Goal: Transaction & Acquisition: Book appointment/travel/reservation

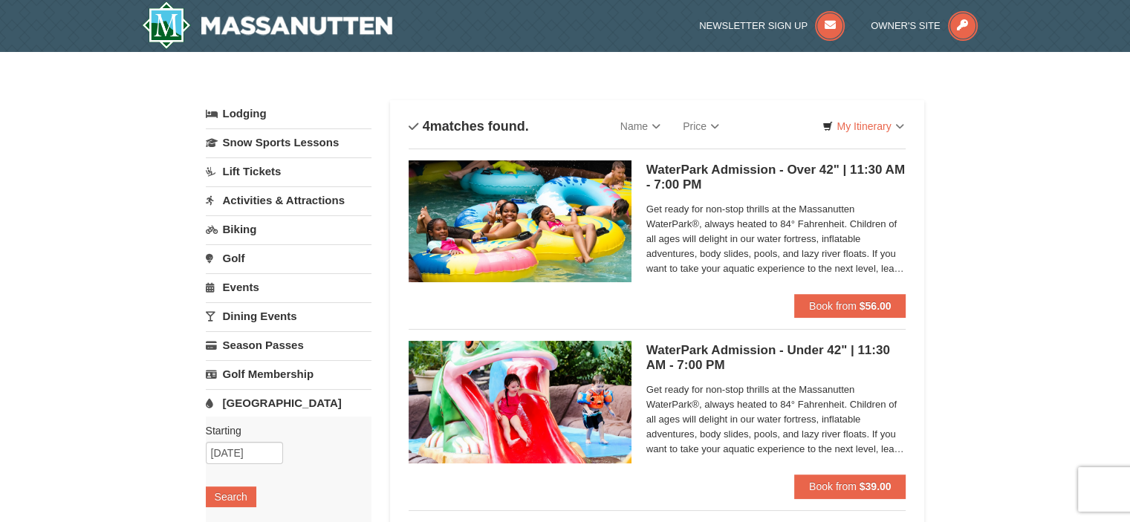
click at [257, 198] on link "Activities & Attractions" at bounding box center [289, 200] width 166 height 27
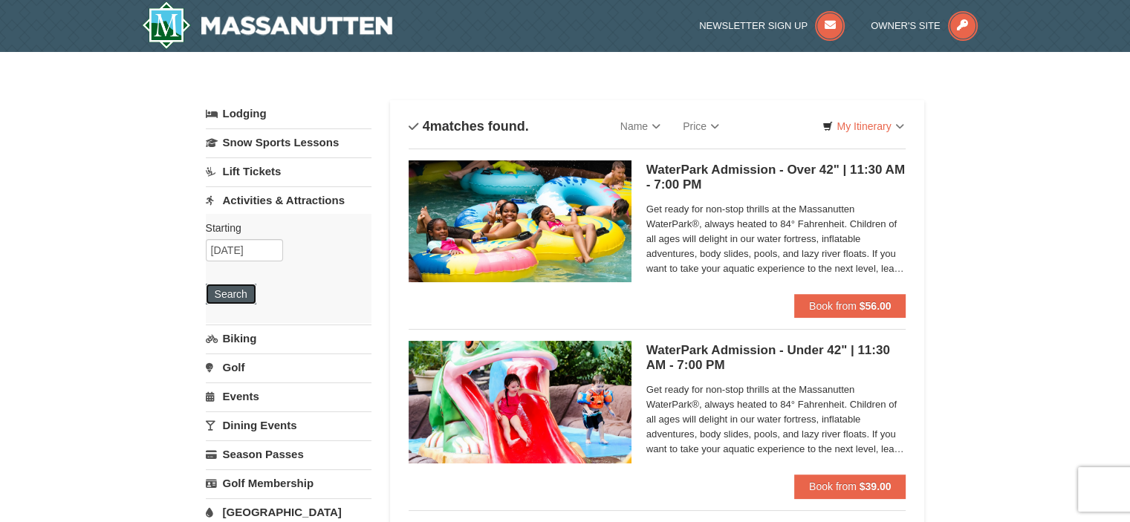
click at [235, 288] on button "Search" at bounding box center [231, 294] width 51 height 21
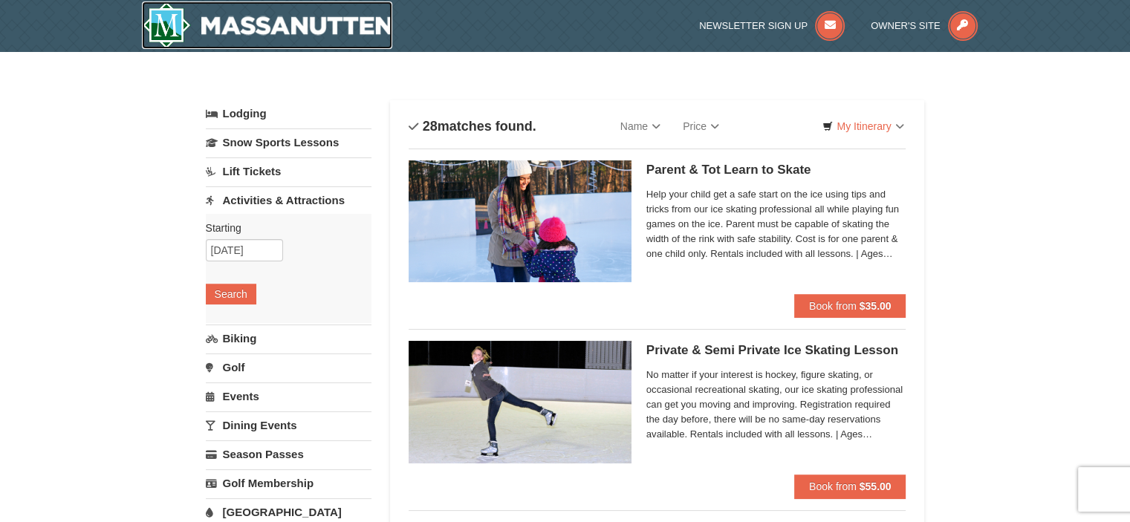
click at [157, 25] on img at bounding box center [267, 25] width 251 height 48
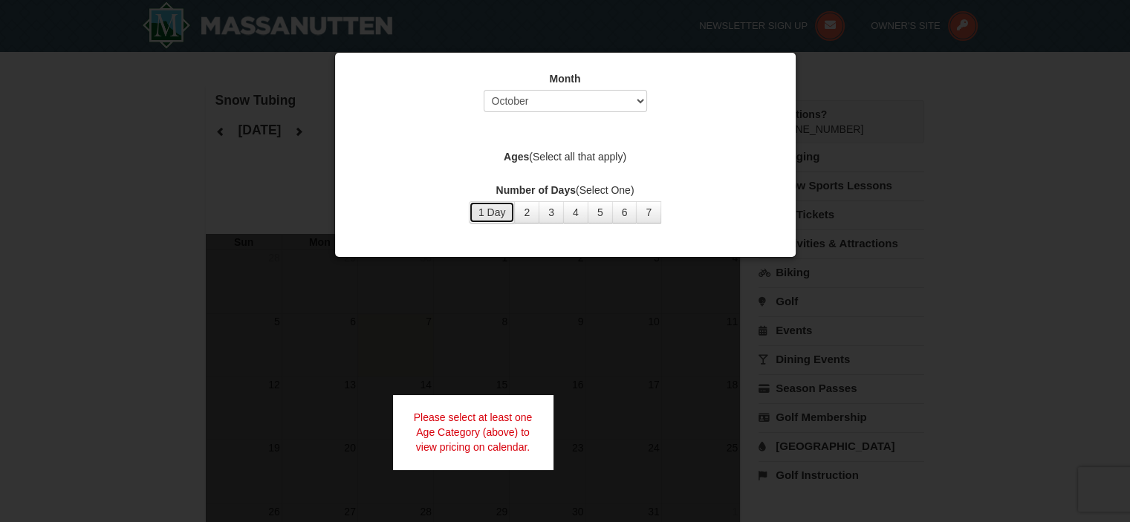
click at [508, 212] on button "1 Day" at bounding box center [492, 212] width 47 height 22
click at [639, 101] on select "Select October November December January February March April May June July Aug…" at bounding box center [566, 101] width 164 height 22
click at [484, 90] on select "Select October November December January February March April May June July Aug…" at bounding box center [566, 101] width 164 height 22
click at [634, 94] on select "Select October November December January February March April May June July Aug…" at bounding box center [566, 101] width 164 height 22
select select "12"
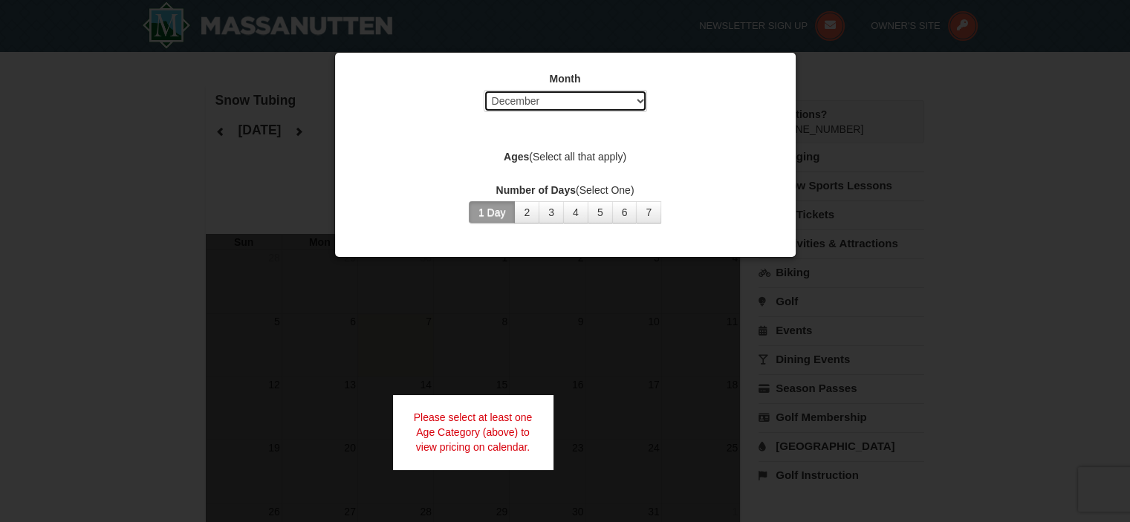
click at [484, 90] on select "Select October November December January February March April May June July Aug…" at bounding box center [566, 101] width 164 height 22
click at [219, 195] on div at bounding box center [565, 261] width 1130 height 522
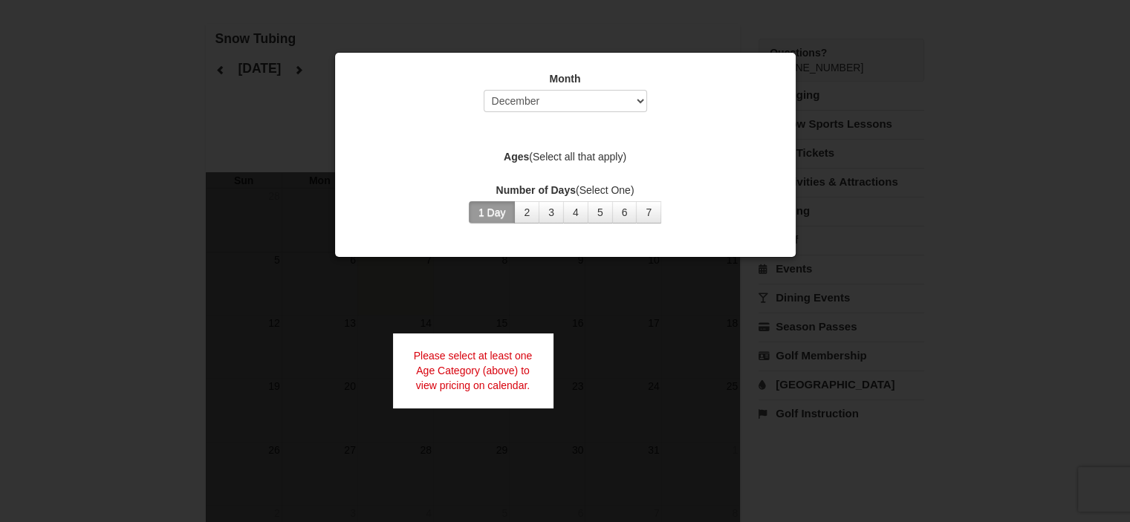
scroll to position [149, 0]
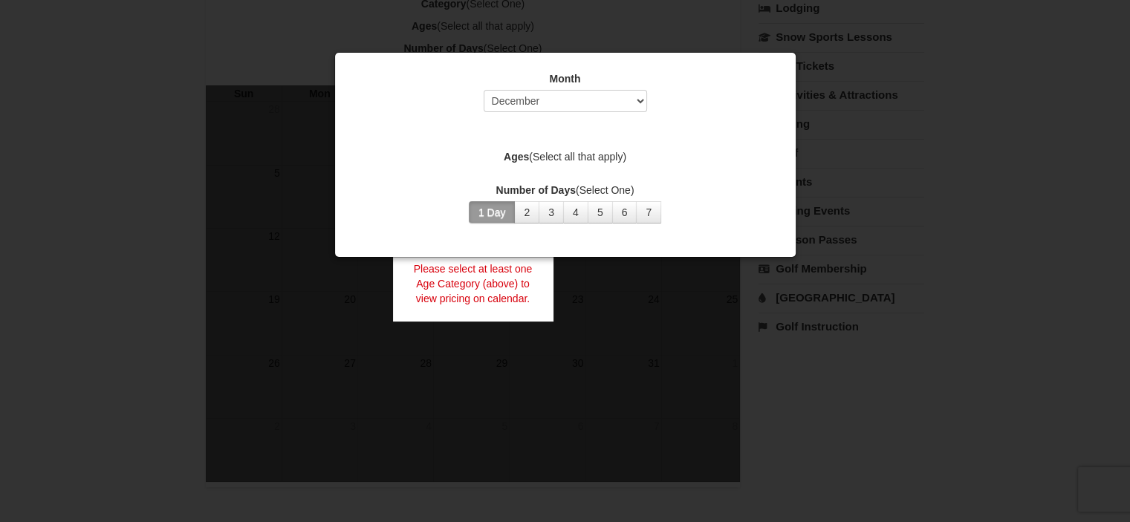
click at [702, 187] on label "Number of Days (Select One)" at bounding box center [566, 190] width 424 height 15
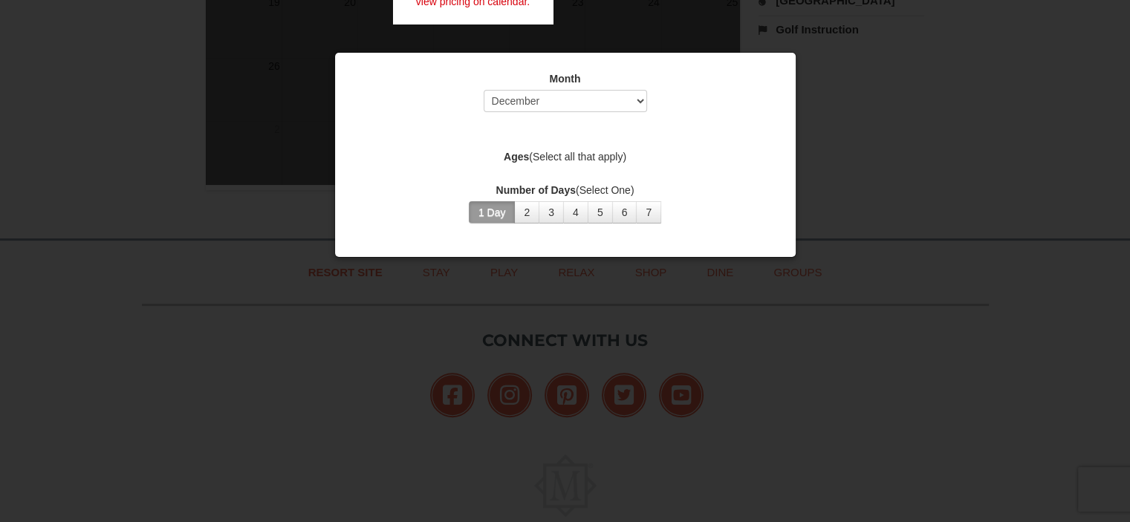
scroll to position [223, 0]
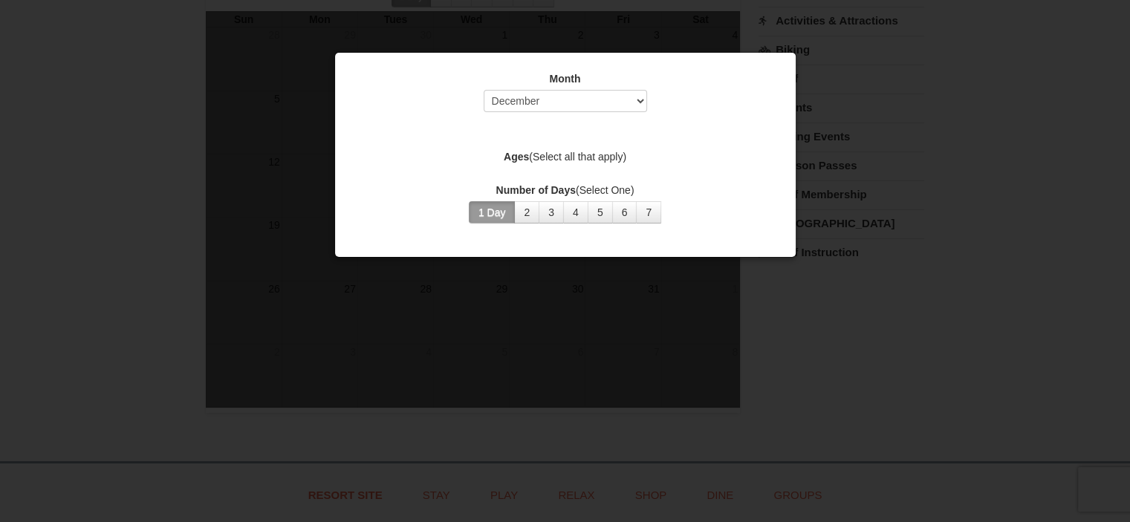
click at [494, 208] on button "1 Day" at bounding box center [492, 212] width 47 height 22
click at [531, 157] on label "Ages (Select all that apply)" at bounding box center [566, 156] width 424 height 15
click at [520, 157] on strong "Ages" at bounding box center [516, 157] width 25 height 12
click at [572, 97] on select "Select October November December January February March April May June July Aug…" at bounding box center [566, 101] width 164 height 22
click at [484, 90] on select "Select October November December January February March April May June July Aug…" at bounding box center [566, 101] width 164 height 22
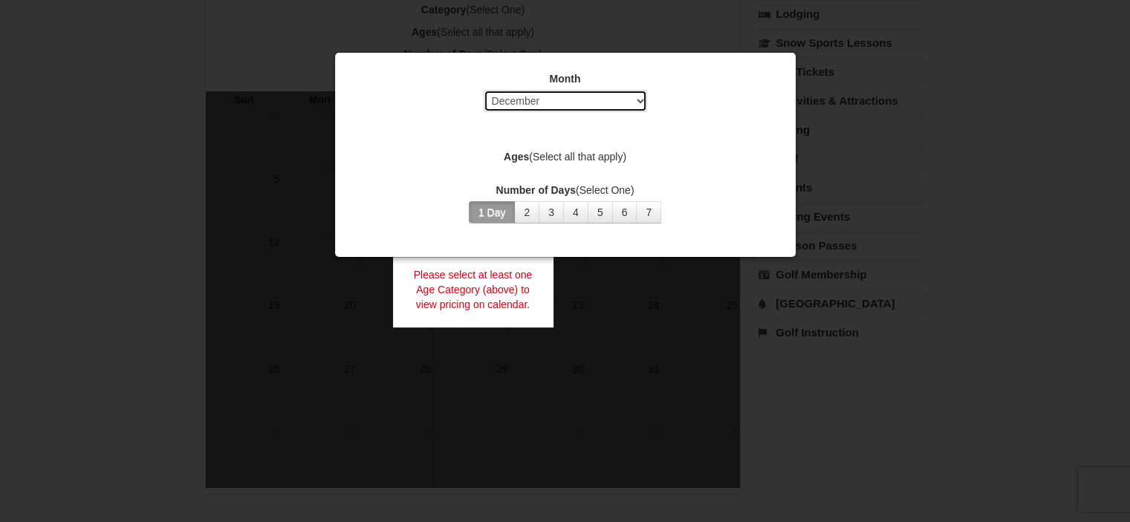
scroll to position [0, 0]
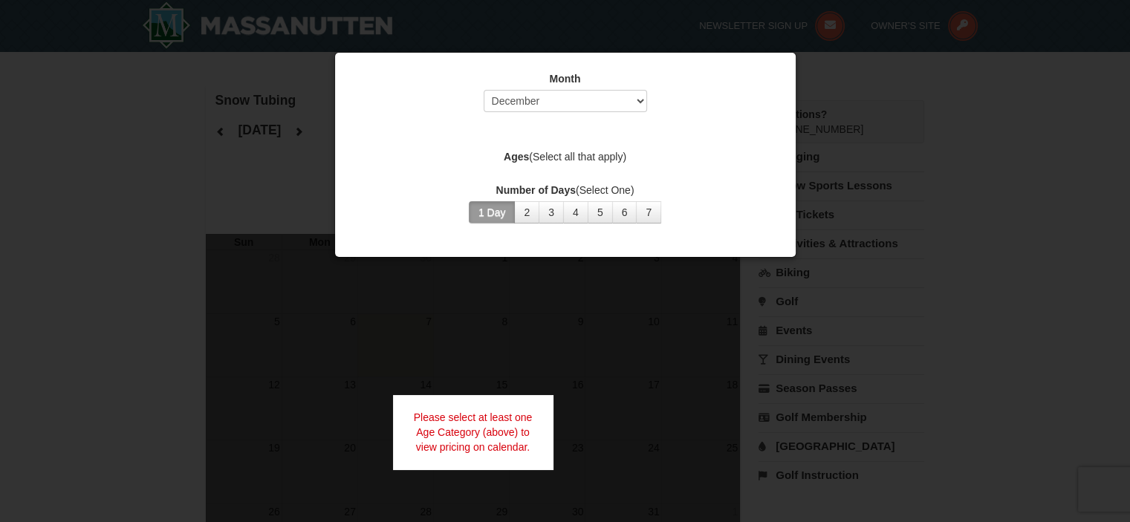
click at [946, 169] on div at bounding box center [565, 261] width 1130 height 522
click at [592, 346] on div at bounding box center [565, 261] width 1130 height 522
click at [476, 434] on div "Please select at least one Age Category (above) to view pricing on calendar." at bounding box center [473, 432] width 161 height 74
click at [503, 131] on div "Month Select October November December January February March April May June Ju…" at bounding box center [566, 147] width 446 height 175
click at [522, 140] on div "Month Select October November December January February March April May June Ju…" at bounding box center [566, 147] width 446 height 175
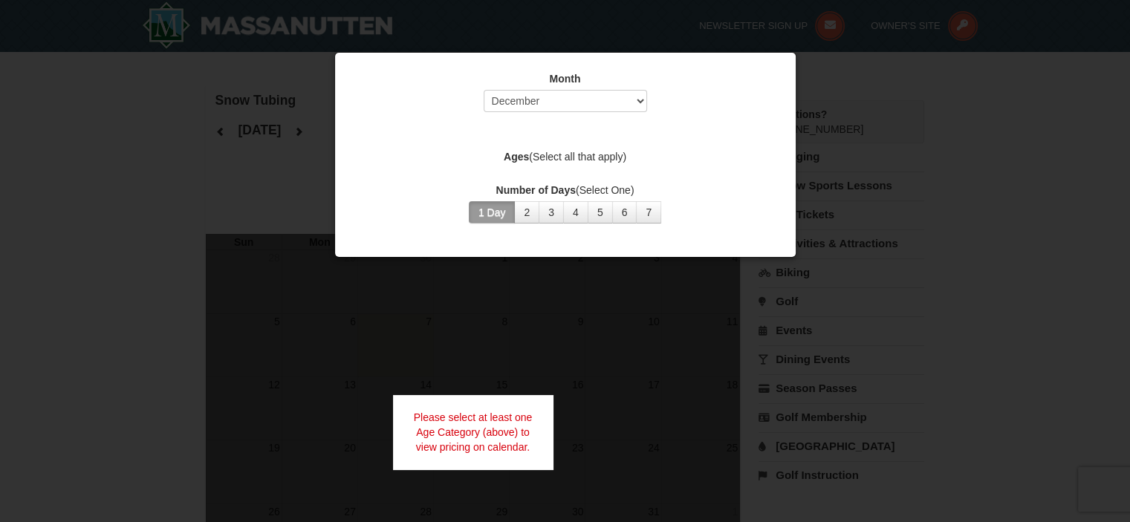
click at [560, 130] on div "Month Select October November December January February March April May June Ju…" at bounding box center [566, 147] width 446 height 175
click at [554, 174] on div "Month Select October November December January February March April May June Ju…" at bounding box center [566, 147] width 446 height 175
click at [547, 169] on div "Month Select October November December January February March April May June Ju…" at bounding box center [566, 147] width 446 height 175
click at [574, 159] on label "Ages (Select all that apply)" at bounding box center [566, 156] width 424 height 15
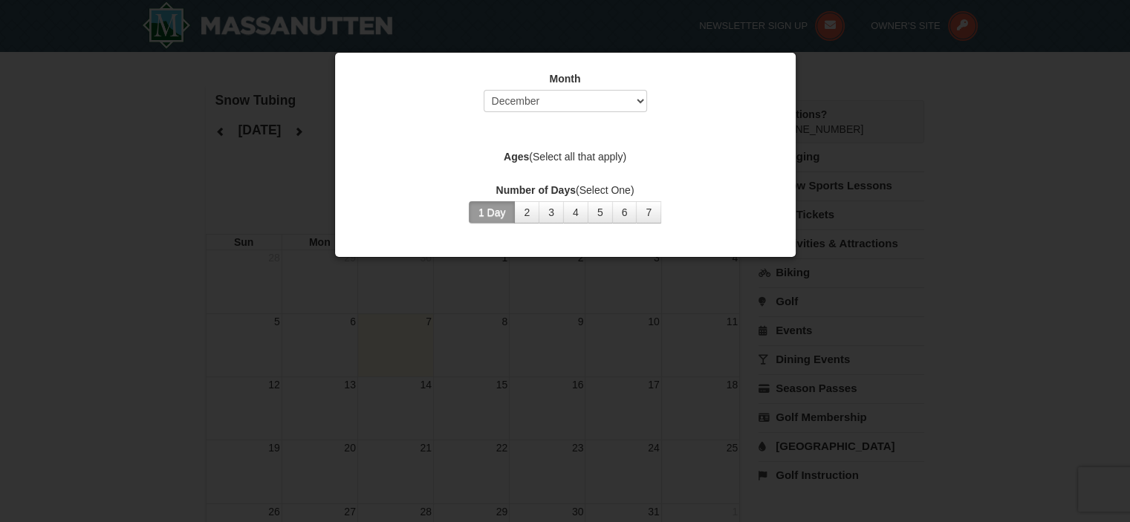
click at [898, 148] on div at bounding box center [565, 261] width 1130 height 522
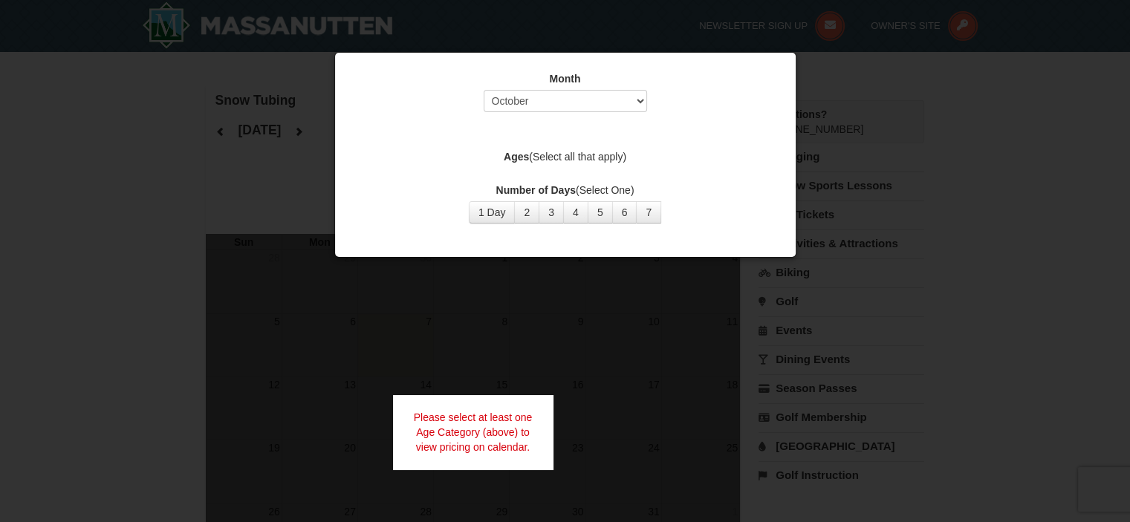
click at [742, 130] on div "Month Select October November December January February March April May June Ju…" at bounding box center [566, 147] width 446 height 175
click at [568, 207] on button "4" at bounding box center [575, 212] width 25 height 22
click at [485, 216] on button "1 Day" at bounding box center [492, 212] width 47 height 22
click at [606, 94] on select "Select October November December January February March April May June July Aug…" at bounding box center [566, 101] width 164 height 22
select select "12"
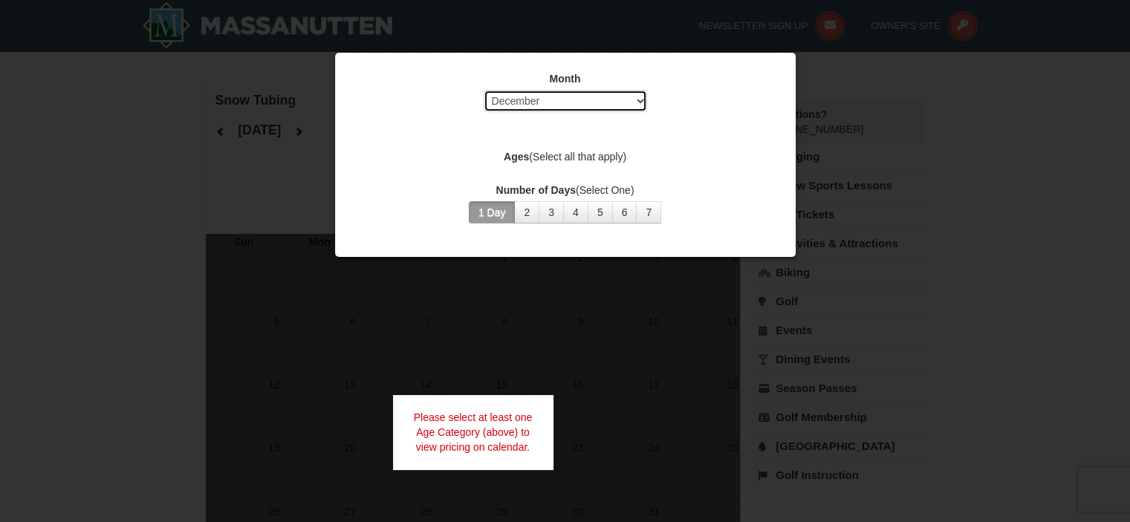
click at [484, 90] on select "Select October November December January February March April May June July Aug…" at bounding box center [566, 101] width 164 height 22
click at [568, 100] on select "Select October November December January February March April May June July Aug…" at bounding box center [566, 101] width 164 height 22
select select "12"
click at [484, 90] on select "Select October November December January February March April May June July Aug…" at bounding box center [566, 101] width 164 height 22
click at [635, 164] on label "Ages (Select all that apply)" at bounding box center [566, 156] width 424 height 15
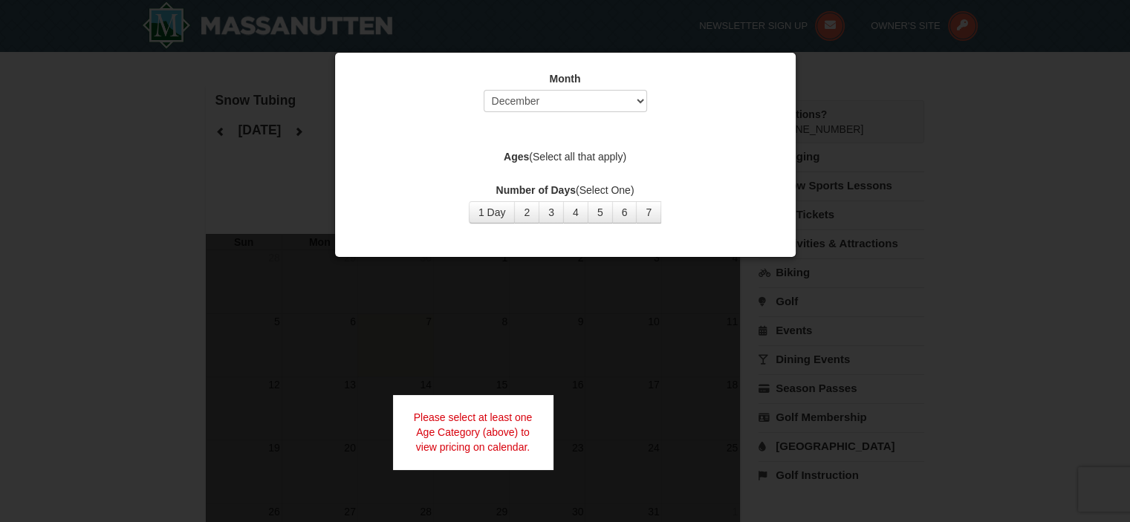
click at [609, 154] on label "Ages (Select all that apply)" at bounding box center [566, 156] width 424 height 15
click at [609, 175] on div "Month Select October November December January February March April May June Ju…" at bounding box center [566, 147] width 446 height 175
click at [582, 158] on label "Ages (Select all that apply)" at bounding box center [566, 156] width 424 height 15
click at [521, 157] on strong "Ages" at bounding box center [516, 157] width 25 height 12
click at [511, 210] on button "1 Day" at bounding box center [492, 212] width 47 height 22
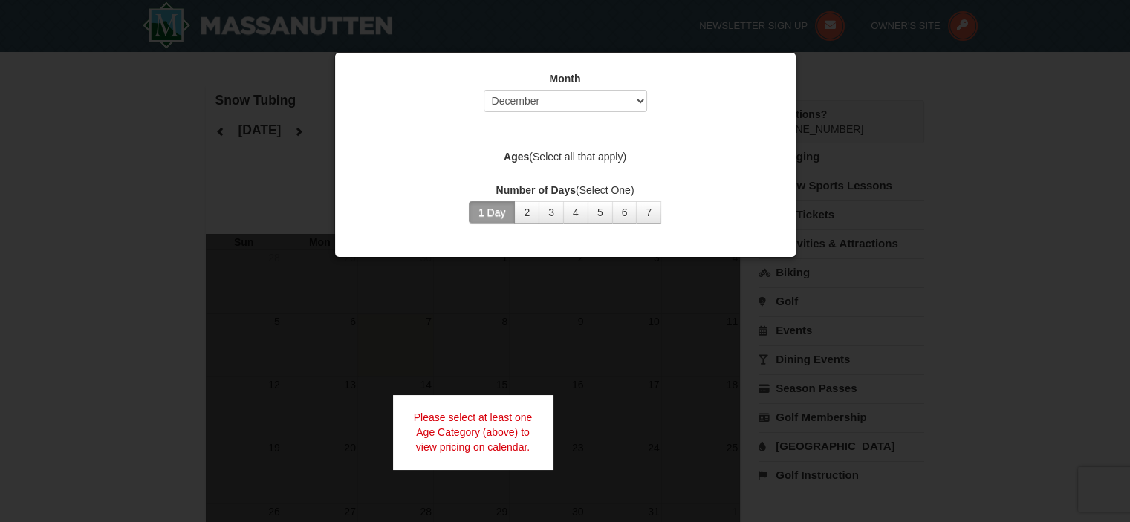
click at [847, 169] on div at bounding box center [565, 261] width 1130 height 522
click at [601, 74] on label "Month" at bounding box center [566, 78] width 424 height 15
click at [532, 84] on label "Month" at bounding box center [566, 78] width 424 height 15
click at [526, 101] on select "Select October November December January February March April May June July Aug…" at bounding box center [566, 101] width 164 height 22
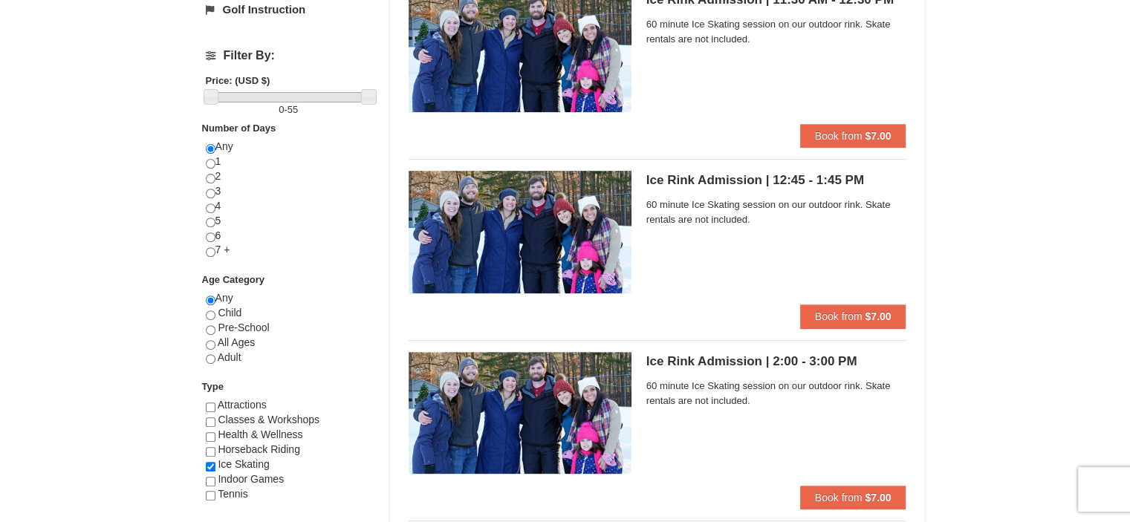
scroll to position [446, 0]
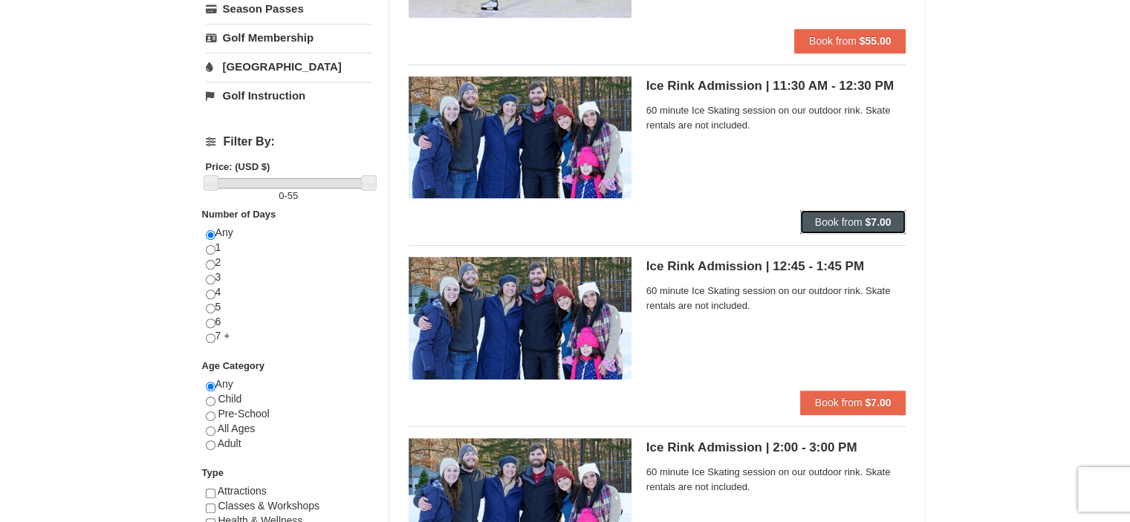
click at [843, 215] on button "Book from $7.00" at bounding box center [853, 222] width 106 height 24
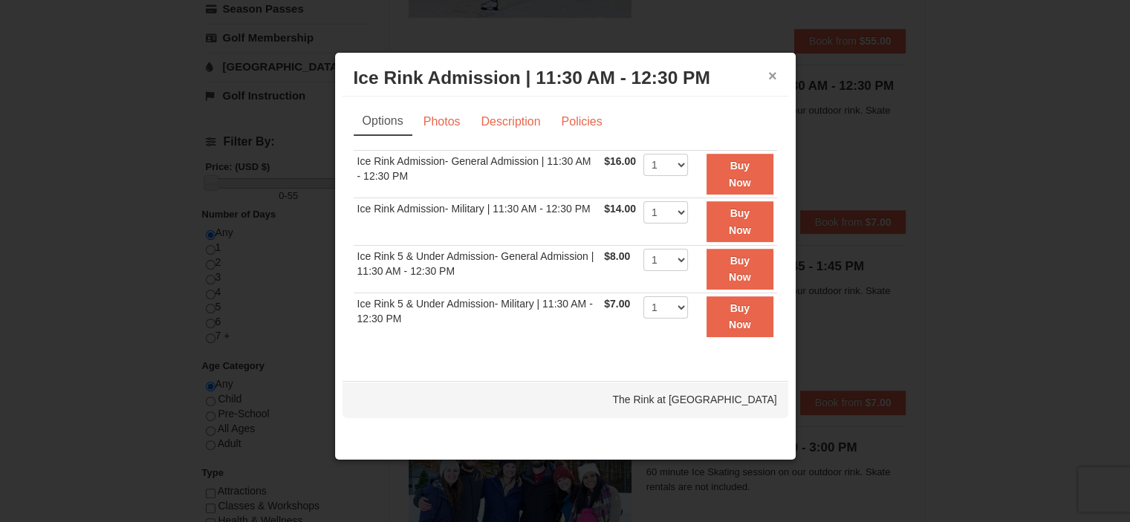
click at [773, 73] on button "×" at bounding box center [772, 75] width 9 height 15
